Goal: Transaction & Acquisition: Purchase product/service

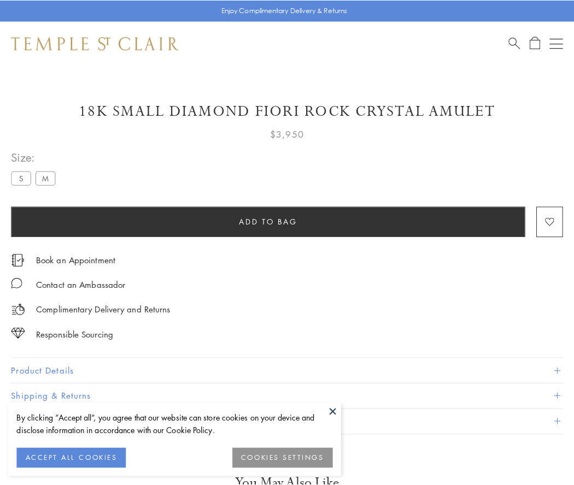
scroll to position [1, 0]
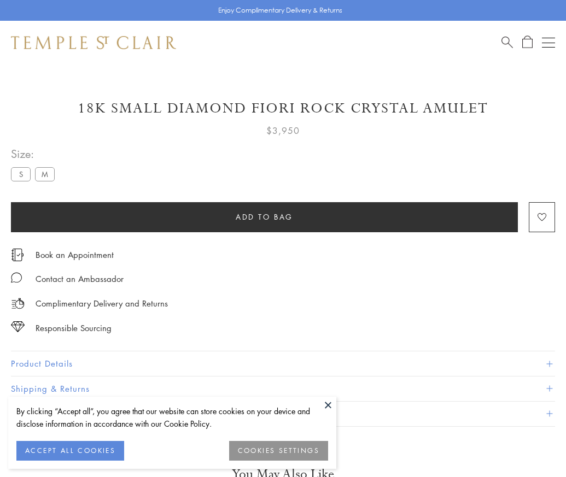
click at [264, 216] on span "Add to bag" at bounding box center [264, 217] width 57 height 12
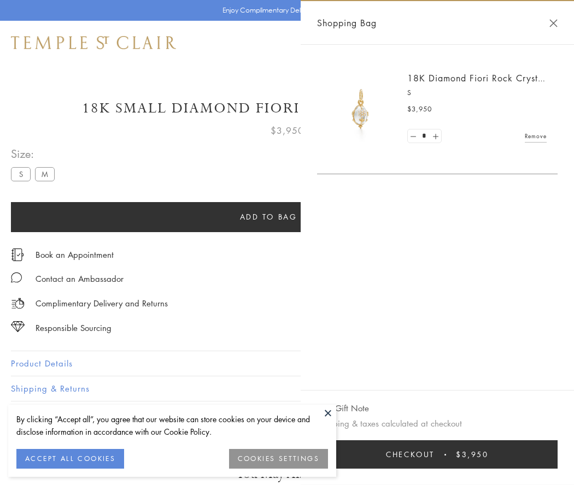
click at [435, 455] on span "Checkout" at bounding box center [410, 455] width 49 height 12
